Goal: Find specific page/section: Find specific page/section

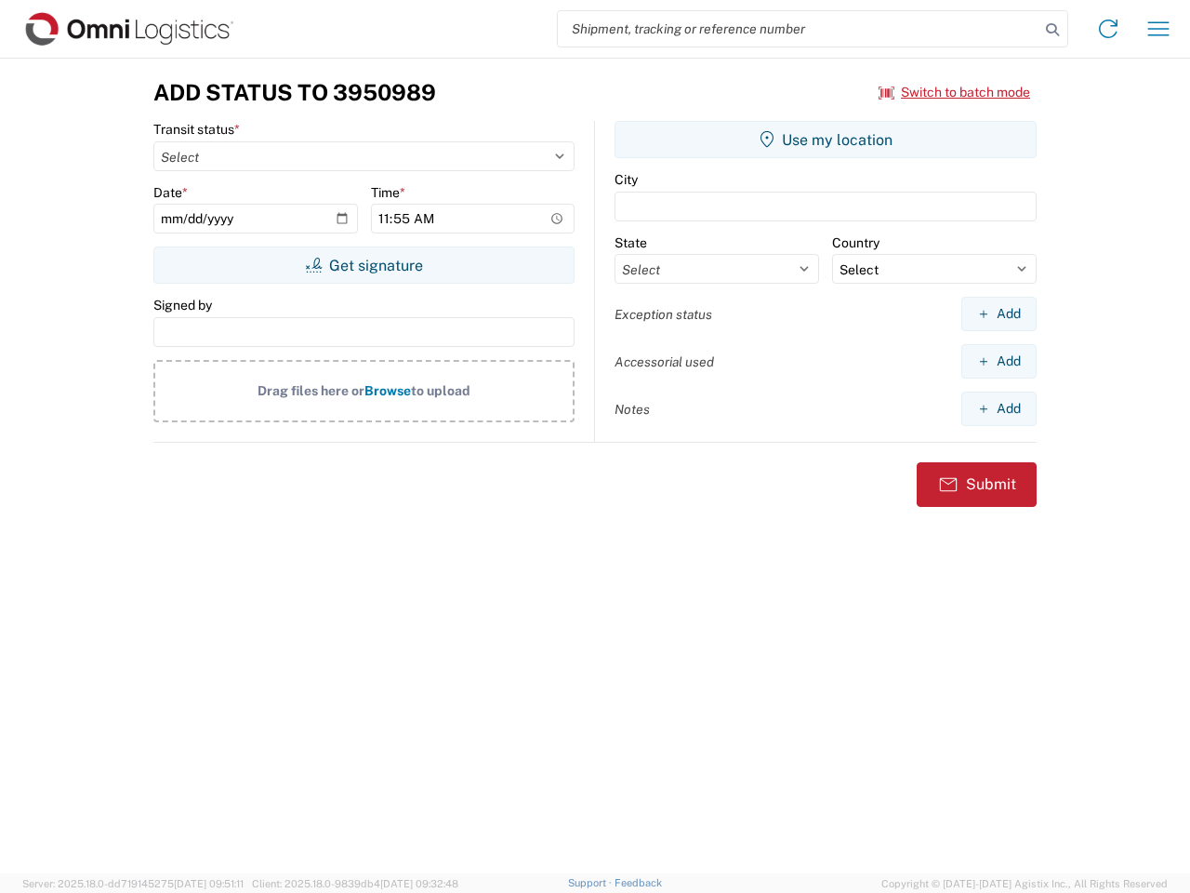
click at [799, 29] on input "search" at bounding box center [799, 28] width 482 height 35
click at [1053, 30] on icon at bounding box center [1053, 30] width 26 height 26
click at [1108, 29] on icon at bounding box center [1109, 29] width 30 height 30
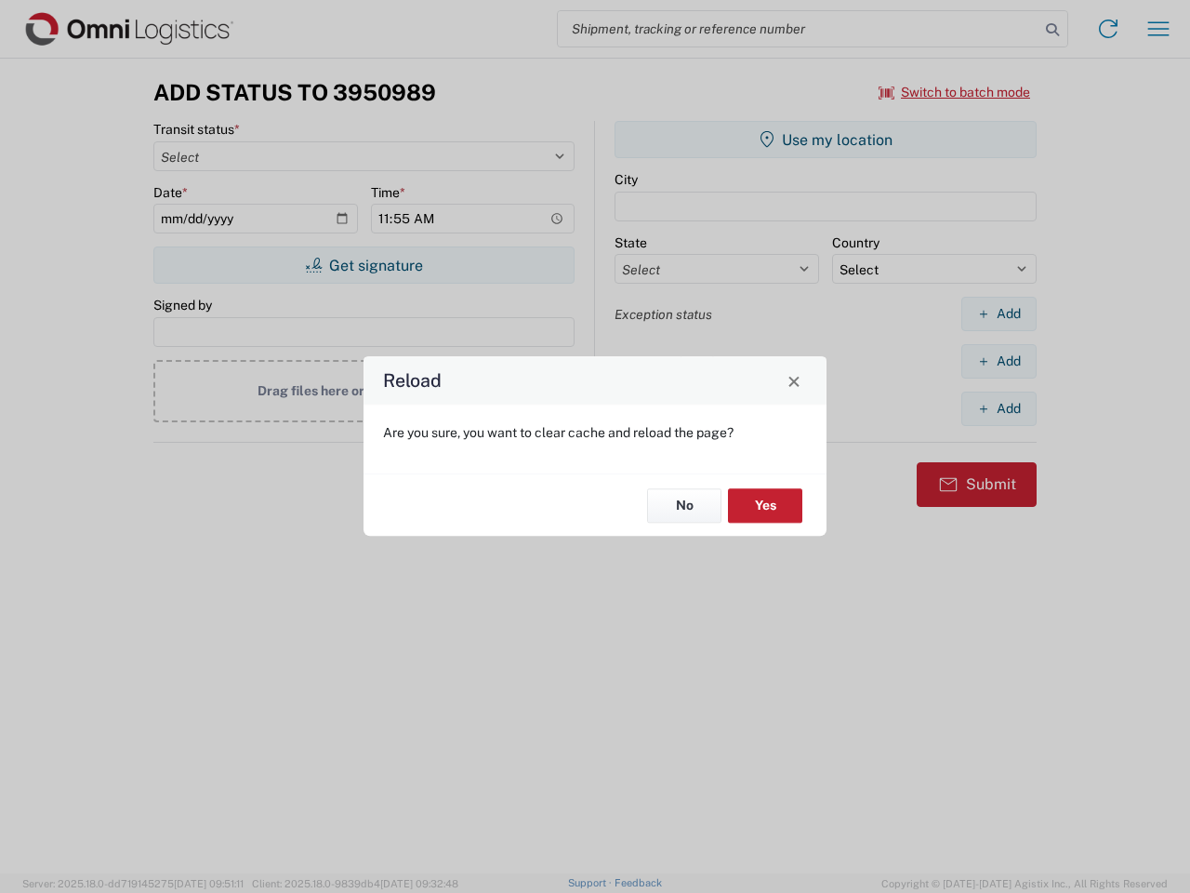
click at [955, 92] on div "Reload Are you sure, you want to clear cache and reload the page? No Yes" at bounding box center [595, 446] width 1190 height 893
click at [364, 265] on div "Reload Are you sure, you want to clear cache and reload the page? No Yes" at bounding box center [595, 446] width 1190 height 893
click at [826, 139] on div "Reload Are you sure, you want to clear cache and reload the page? No Yes" at bounding box center [595, 446] width 1190 height 893
click at [999, 313] on div "Reload Are you sure, you want to clear cache and reload the page? No Yes" at bounding box center [595, 446] width 1190 height 893
click at [999, 361] on div "Reload Are you sure, you want to clear cache and reload the page? No Yes" at bounding box center [595, 446] width 1190 height 893
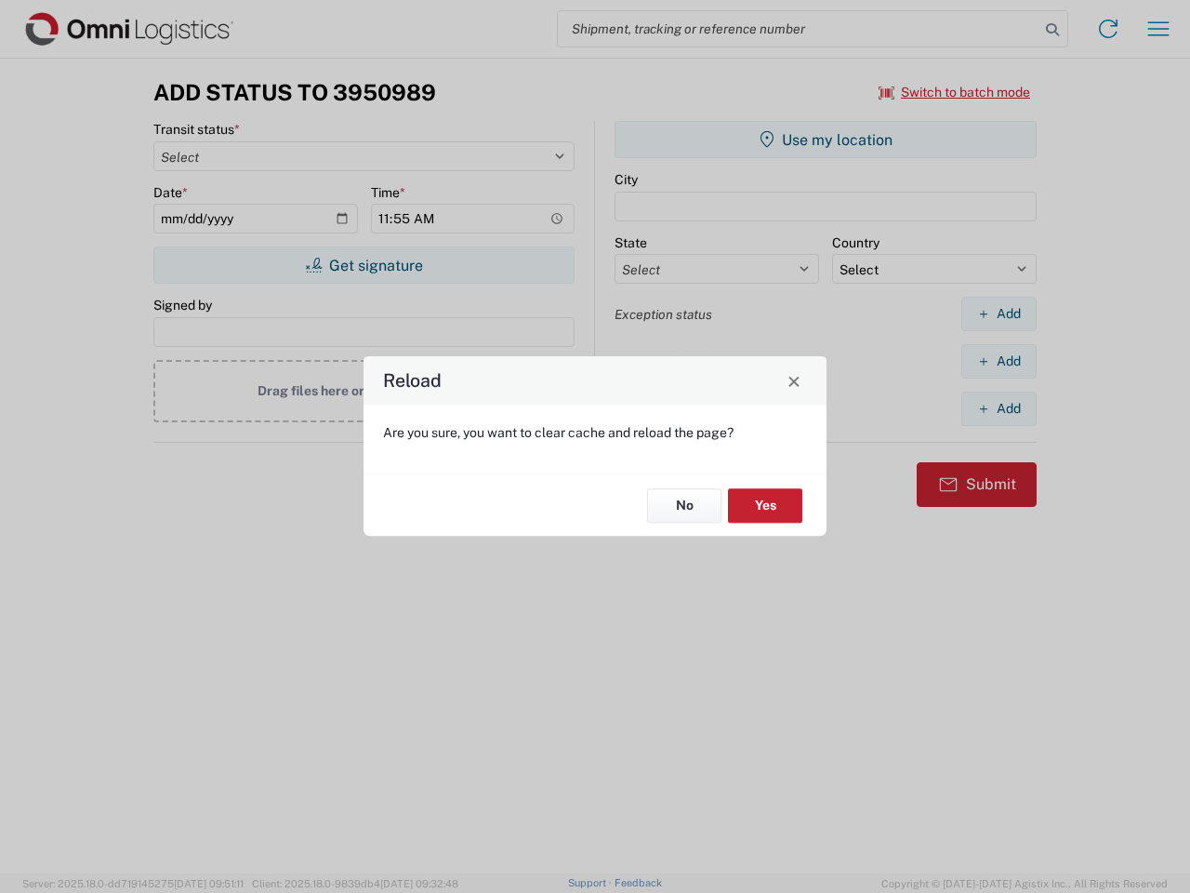
click at [999, 408] on div "Reload Are you sure, you want to clear cache and reload the page? No Yes" at bounding box center [595, 446] width 1190 height 893
